Goal: Use online tool/utility: Utilize a website feature to perform a specific function

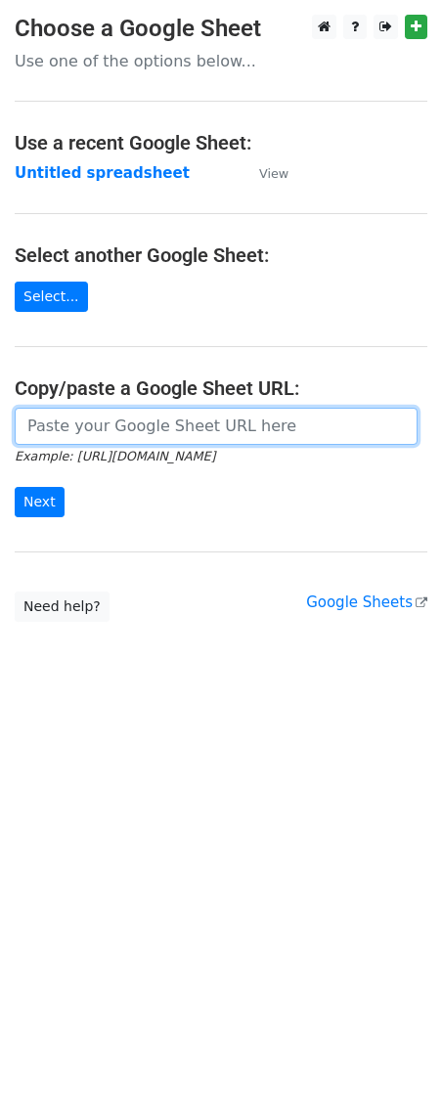
click at [110, 412] on input "url" at bounding box center [216, 426] width 403 height 37
paste input "https://docs.google.com/spreadsheets/d/1HHTosMQj-E1AVfIGsclWZVRF8Daisv1glGlT-9V…"
type input "https://docs.google.com/spreadsheets/d/1HHTosMQj-E1AVfIGsclWZVRF8Daisv1glGlT-9V…"
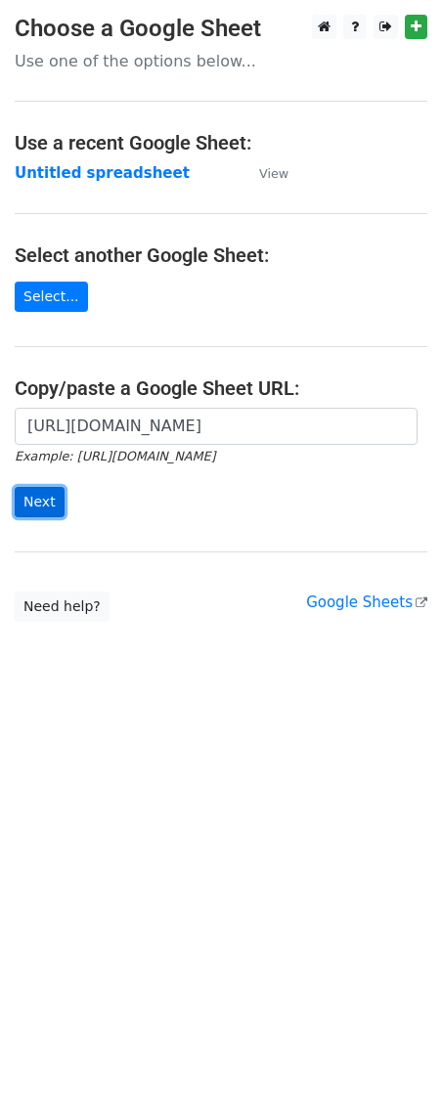
scroll to position [0, 0]
click at [42, 496] on input "Next" at bounding box center [40, 502] width 50 height 30
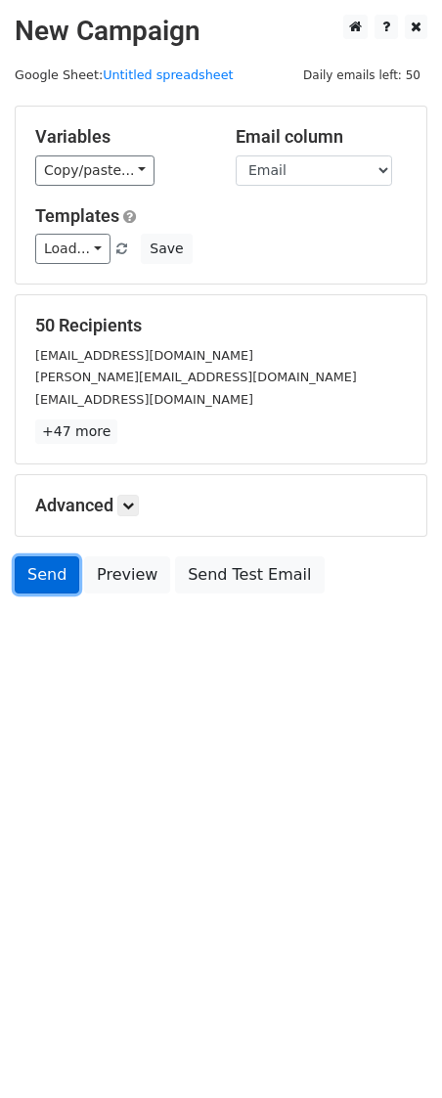
click at [46, 579] on link "Send" at bounding box center [47, 574] width 65 height 37
